Goal: Transaction & Acquisition: Purchase product/service

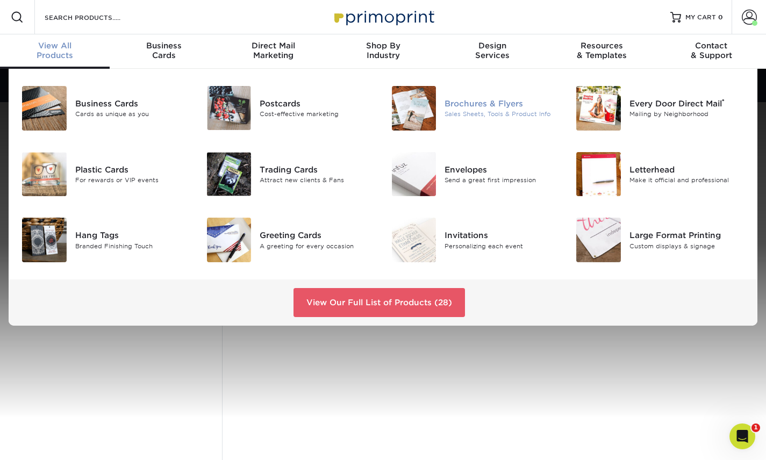
click at [465, 104] on div "Brochures & Flyers" at bounding box center [502, 104] width 115 height 12
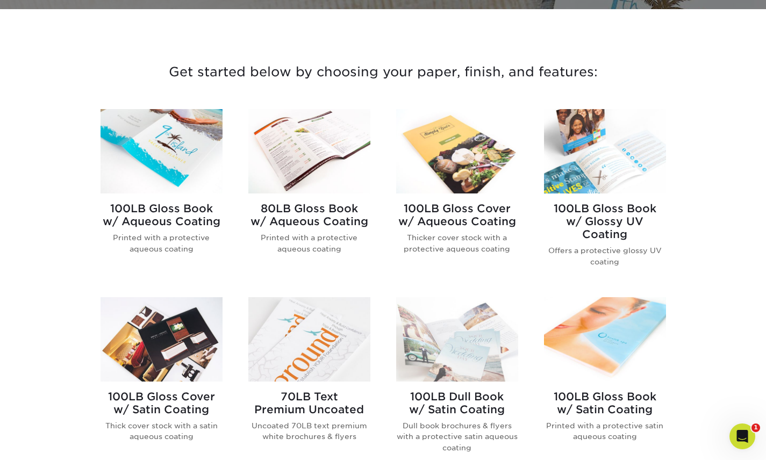
scroll to position [340, 0]
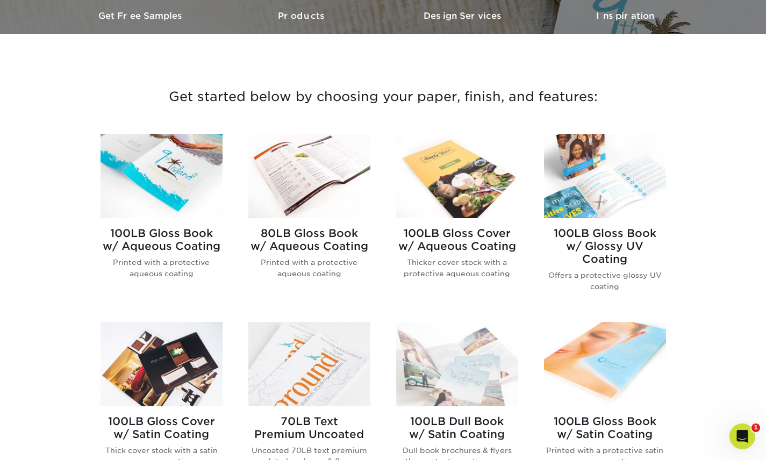
click at [603, 237] on h2 "100LB Gloss Book w/ Glossy UV Coating" at bounding box center [605, 246] width 122 height 39
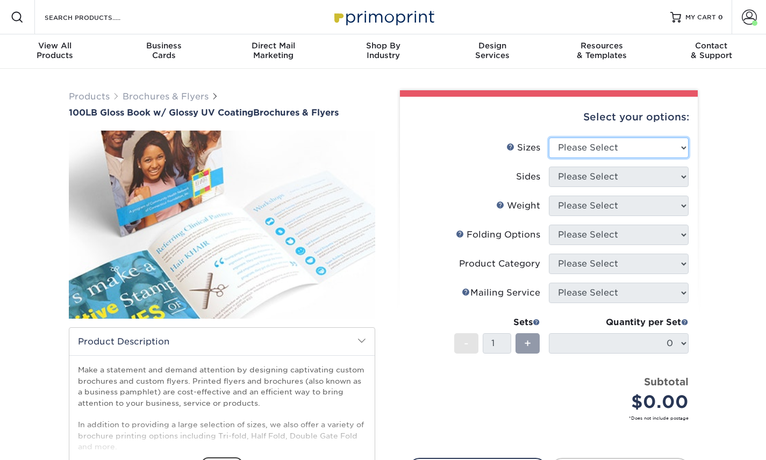
click at [601, 147] on select "Please Select 3.67" x 8.5" 4" x 6" 4" x 8.5" 4" x 9" 4" x 11" 4.25" x 5.5" 4.25…" at bounding box center [619, 148] width 140 height 20
click at [549, 138] on select "Please Select 3.67" x 8.5" 4" x 6" 4" x 8.5" 4" x 9" 4" x 11" 4.25" x 5.5" 4.25…" at bounding box center [619, 148] width 140 height 20
click at [583, 147] on select "Please Select 3.67" x 8.5" 4" x 6" 4" x 8.5" 4" x 9" 4" x 11" 4.25" x 5.5" 4.25…" at bounding box center [619, 148] width 140 height 20
select select "8.00x9.00"
click at [549, 138] on select "Please Select 3.67" x 8.5" 4" x 6" 4" x 8.5" 4" x 9" 4" x 11" 4.25" x 5.5" 4.25…" at bounding box center [619, 148] width 140 height 20
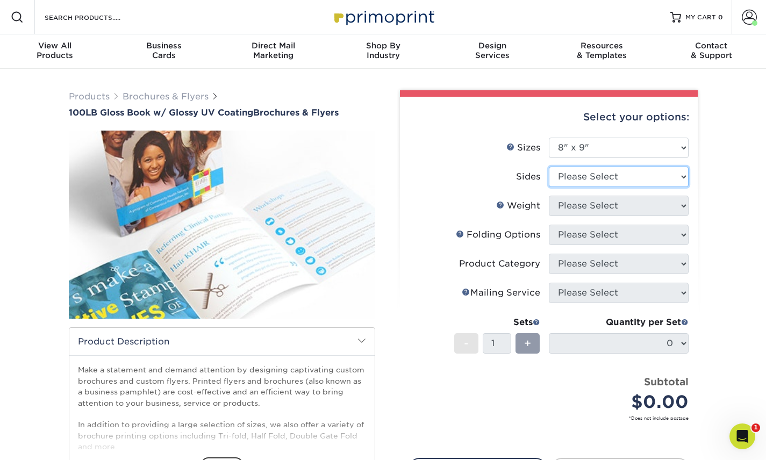
click at [635, 180] on select "Please Select Print Both Sides Print Front Only" at bounding box center [619, 177] width 140 height 20
click at [549, 167] on select "Please Select Print Both Sides Print Front Only" at bounding box center [619, 177] width 140 height 20
click at [635, 179] on select "Please Select Print Both Sides Print Front Only" at bounding box center [619, 177] width 140 height 20
select select "13abbda7-1d64-4f25-8bb2-c179b224825d"
click at [549, 167] on select "Please Select Print Both Sides Print Front Only" at bounding box center [619, 177] width 140 height 20
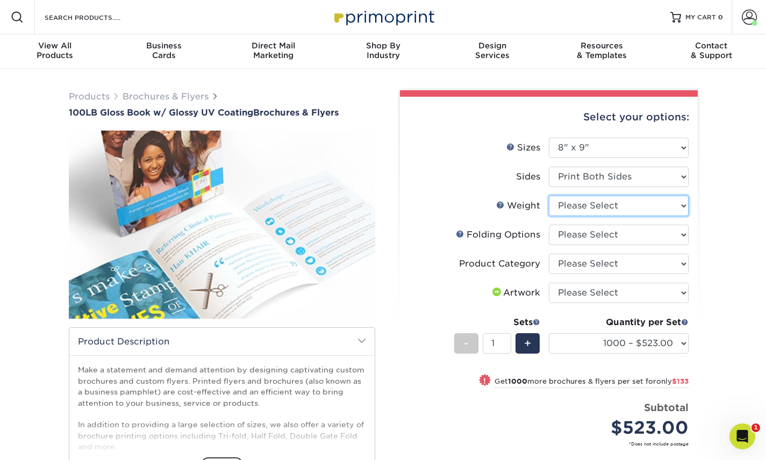
click at [619, 209] on select "Please Select 100LB" at bounding box center [619, 206] width 140 height 20
